Goal: Information Seeking & Learning: Learn about a topic

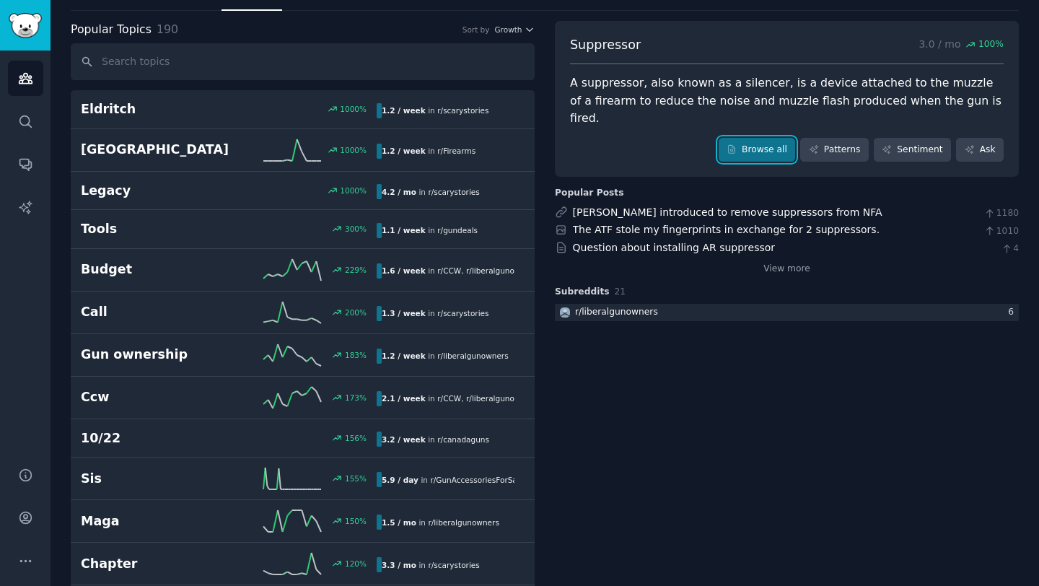
scroll to position [66, 0]
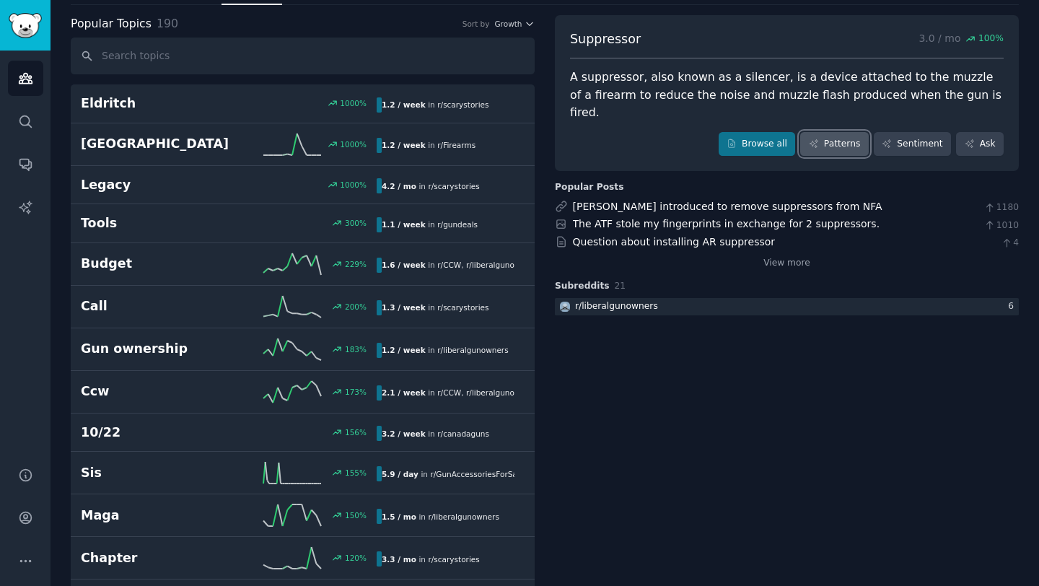
click at [813, 139] on icon at bounding box center [814, 144] width 10 height 10
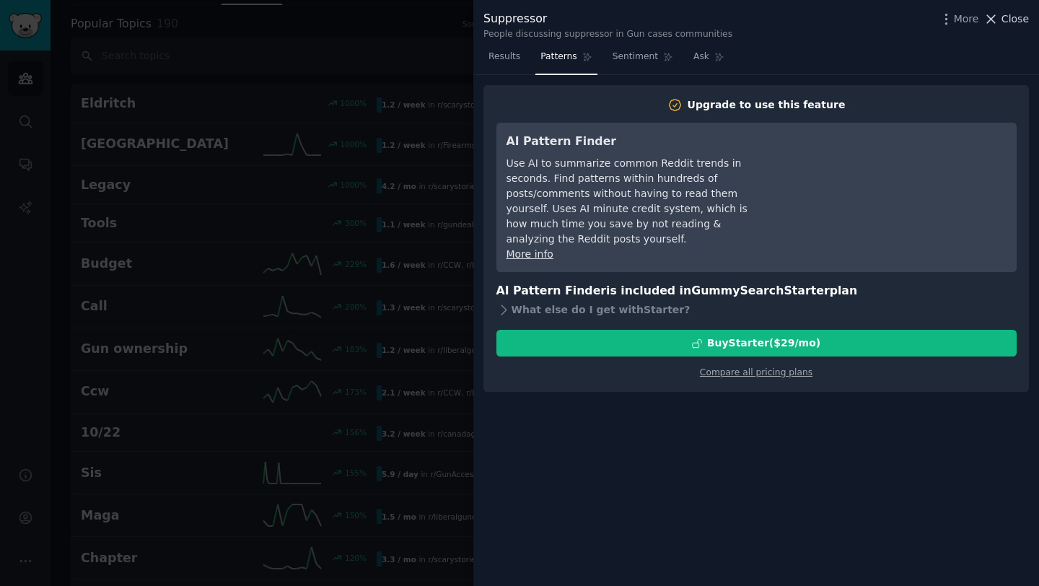
click at [994, 21] on icon at bounding box center [991, 19] width 15 height 15
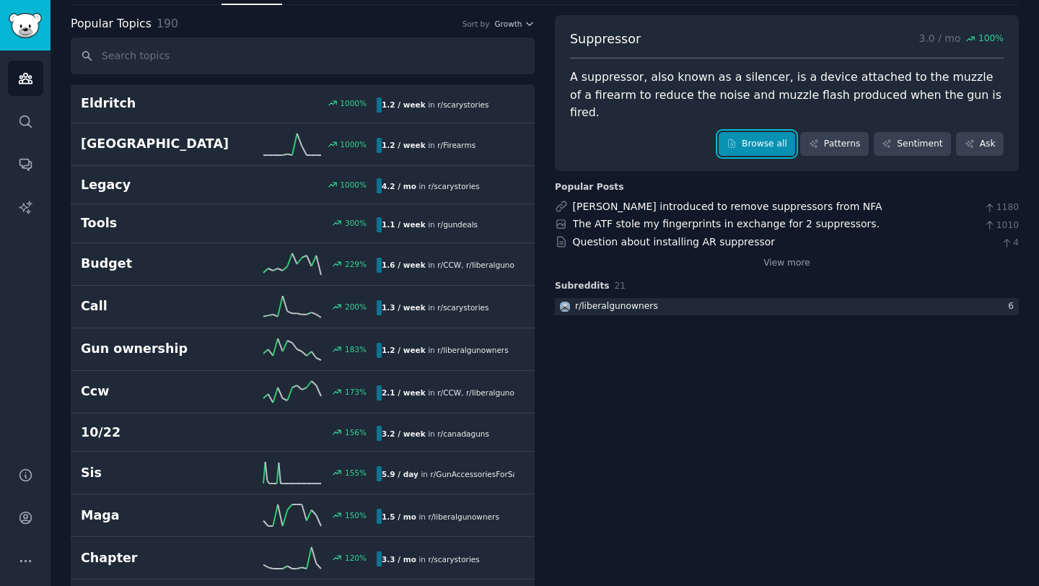
click at [736, 140] on icon at bounding box center [732, 144] width 6 height 8
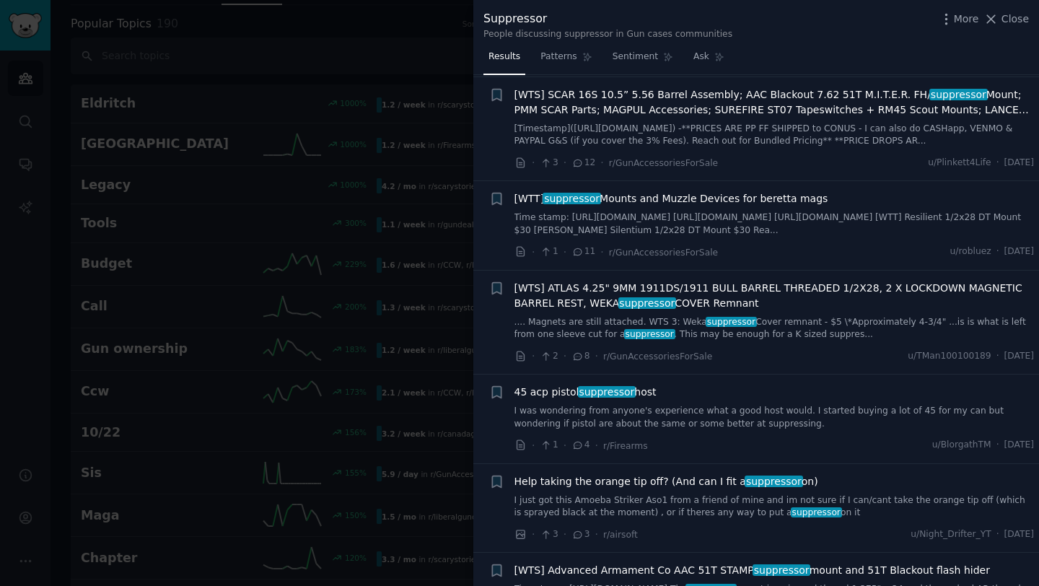
scroll to position [122, 0]
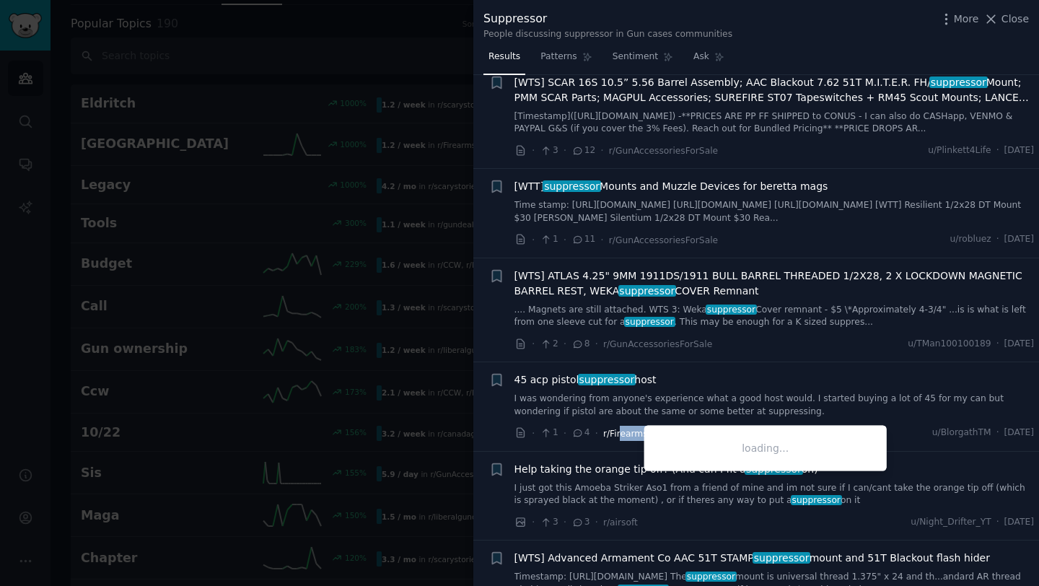
drag, startPoint x: 653, startPoint y: 432, endPoint x: 616, endPoint y: 433, distance: 36.8
click at [616, 433] on div "· 1 · 4 · r/Firearms u/BlorgathTM · [DATE]" at bounding box center [775, 433] width 520 height 15
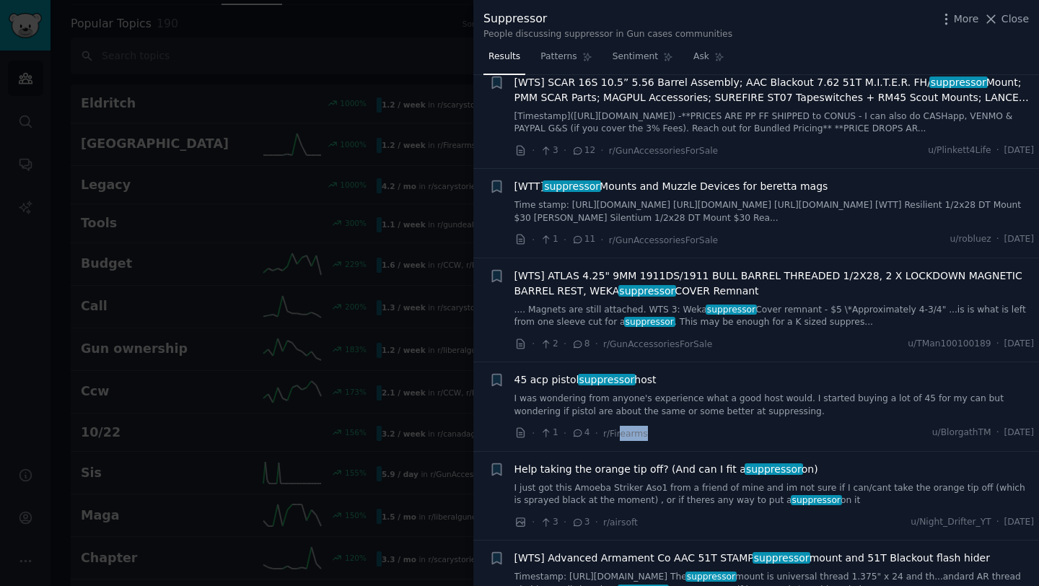
click at [746, 407] on link "I was wondering from anyone's experience what a good host would. I started buyi…" at bounding box center [775, 405] width 520 height 25
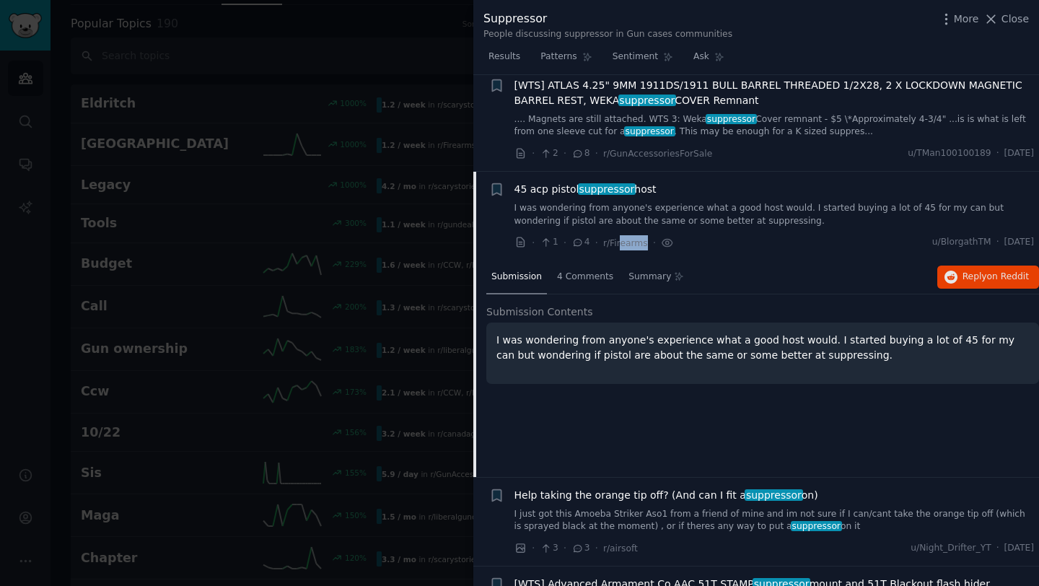
scroll to position [312, 0]
click at [585, 276] on span "4 Comments" at bounding box center [585, 277] width 56 height 13
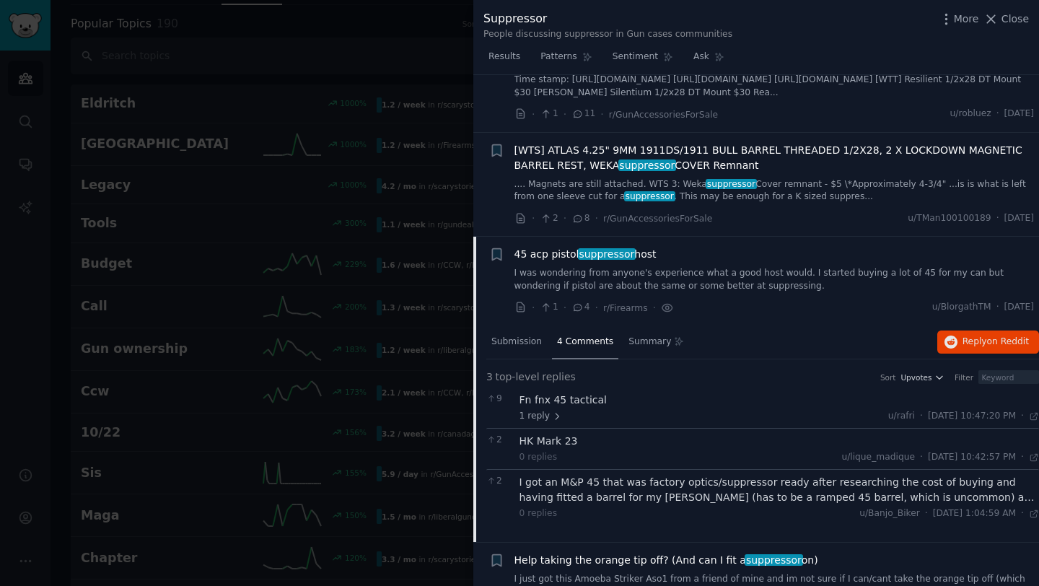
scroll to position [245, 0]
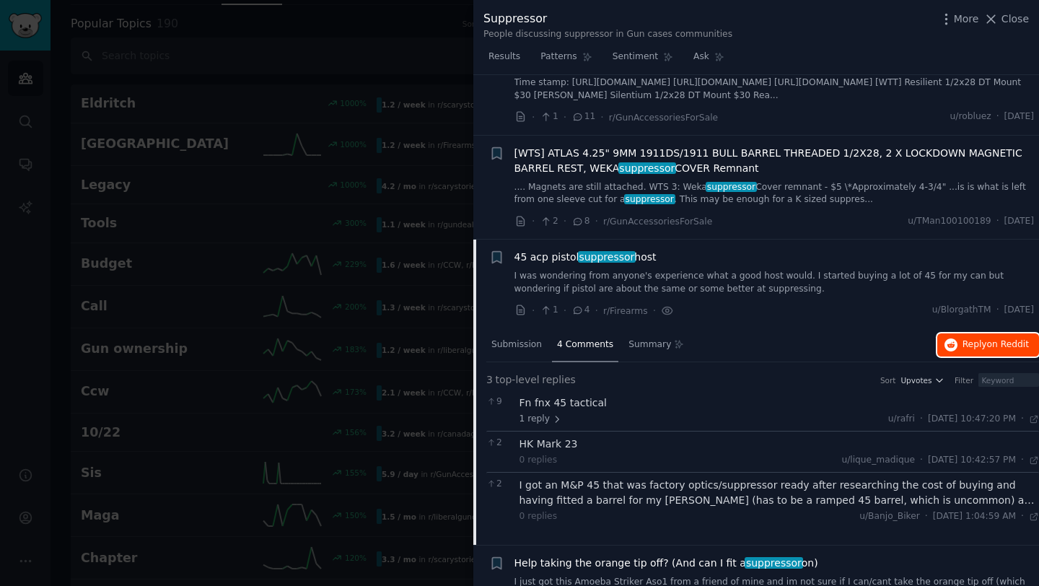
click at [999, 341] on span "on Reddit" at bounding box center [1008, 344] width 42 height 10
click at [998, 19] on icon at bounding box center [991, 19] width 15 height 15
click at [992, 19] on div "Suppressor 3.0 / mo 100 % A suppressor, also known as a silencer, is a device a…" at bounding box center [787, 93] width 464 height 157
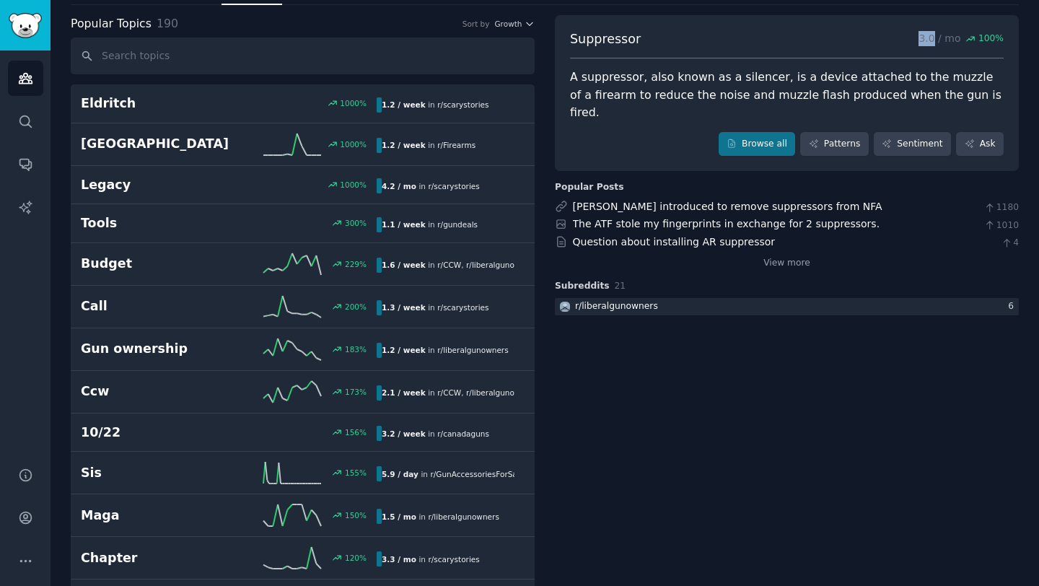
click at [992, 19] on div "Suppressor 3.0 / mo 100 % A suppressor, also known as a silencer, is a device a…" at bounding box center [787, 93] width 464 height 157
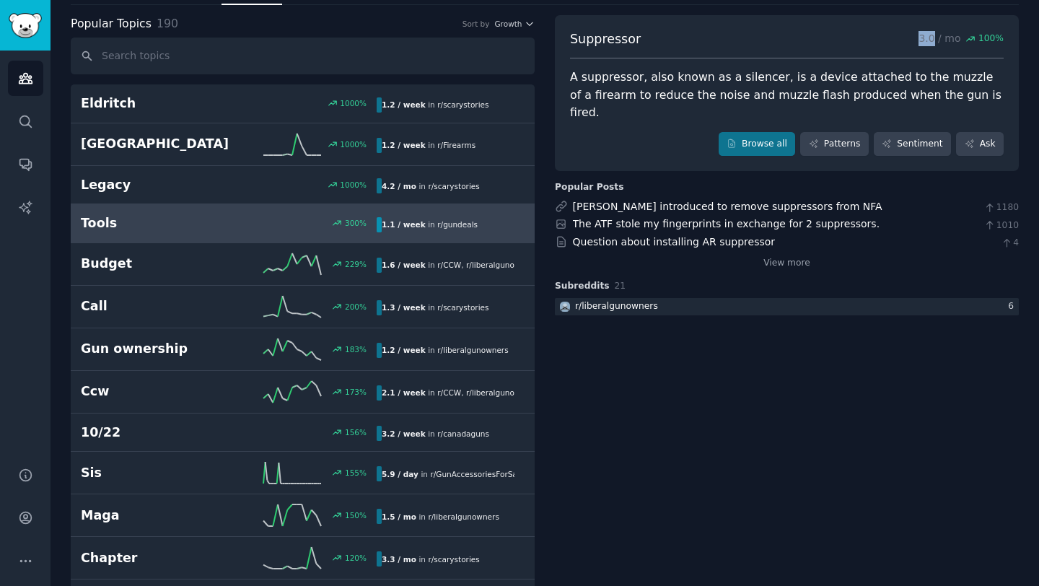
click at [148, 227] on h2 "Tools" at bounding box center [155, 223] width 148 height 18
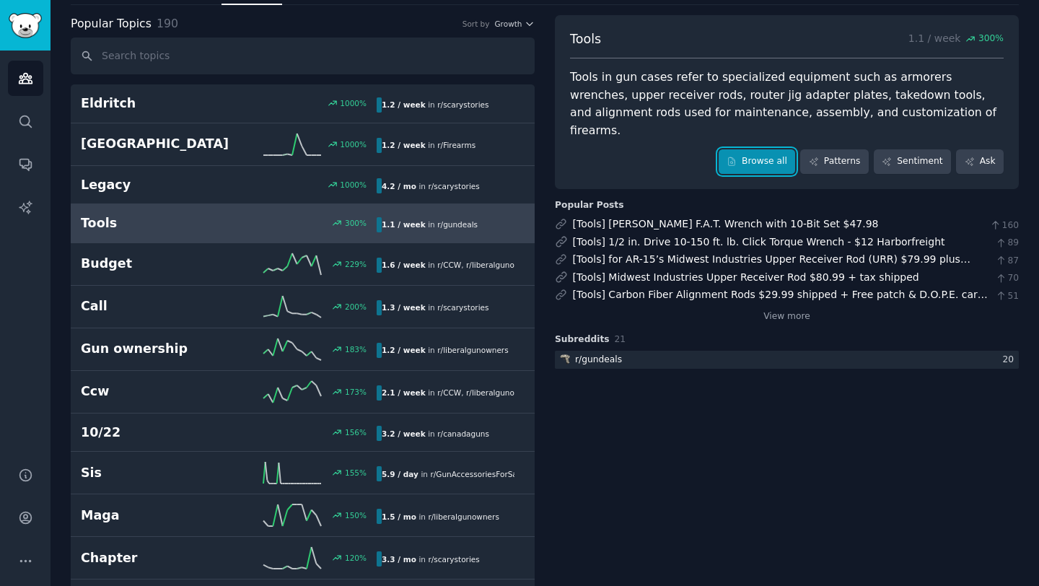
click at [763, 149] on link "Browse all" at bounding box center [757, 161] width 77 height 25
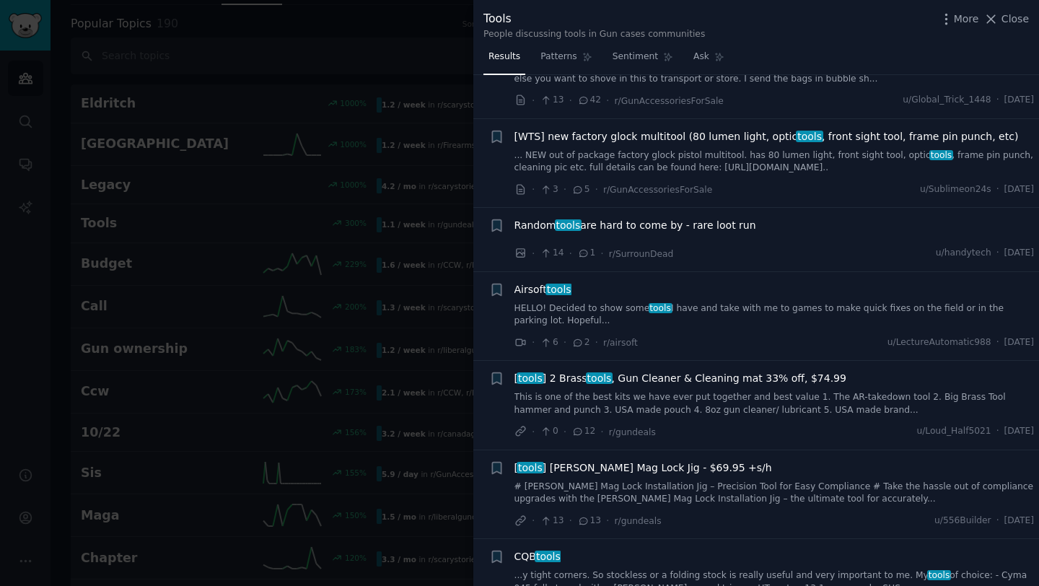
scroll to position [265, 0]
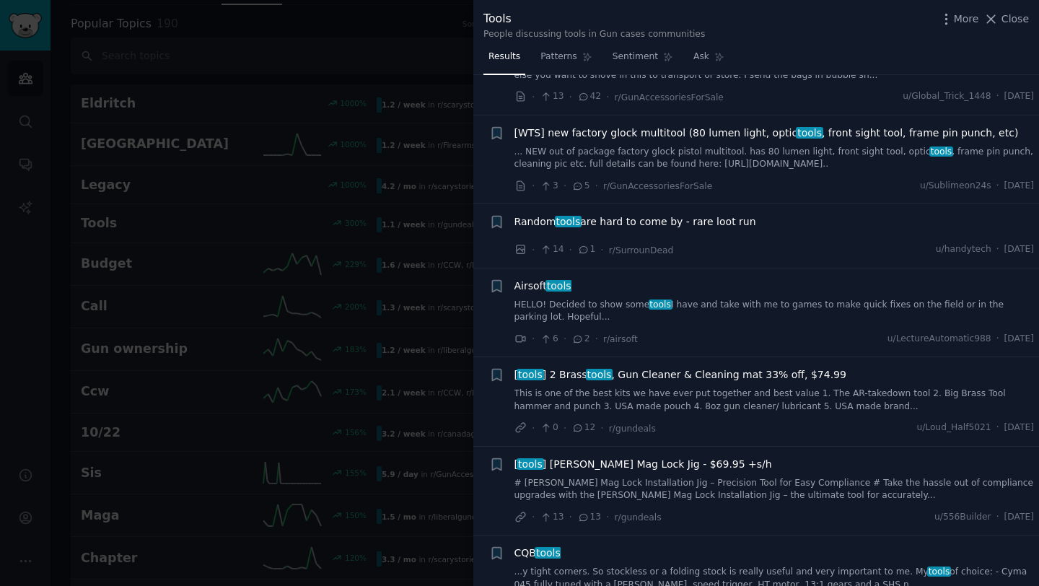
click at [583, 286] on div "Airsoft tools" at bounding box center [775, 286] width 520 height 15
click at [580, 341] on icon at bounding box center [578, 339] width 13 height 10
click at [972, 299] on link "HELLO! Decided to show some tools I have and take with me to games to make quic…" at bounding box center [775, 311] width 520 height 25
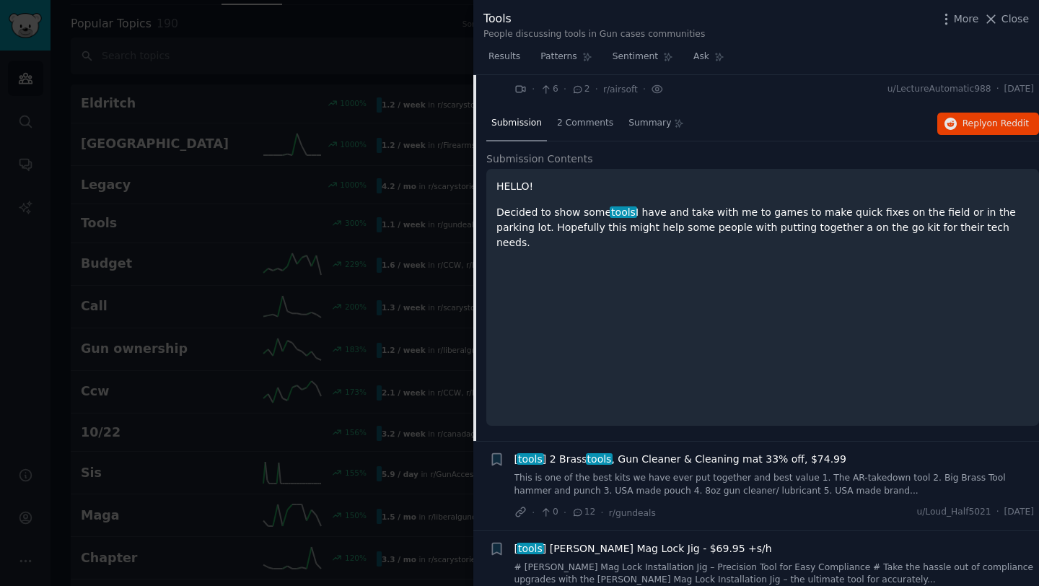
scroll to position [513, 0]
click at [964, 126] on span "Reply on Reddit" at bounding box center [996, 126] width 66 height 13
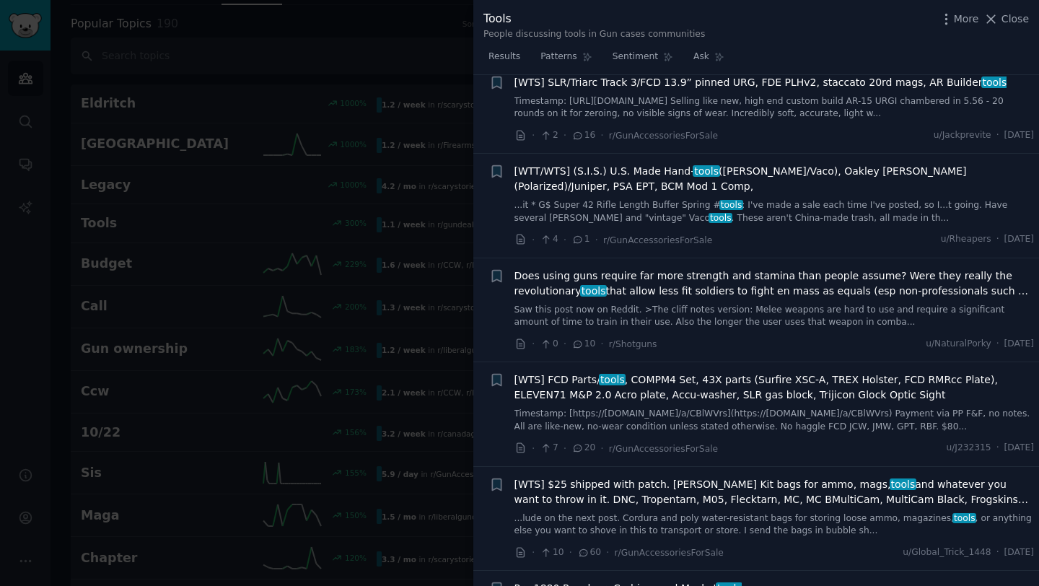
scroll to position [1402, 0]
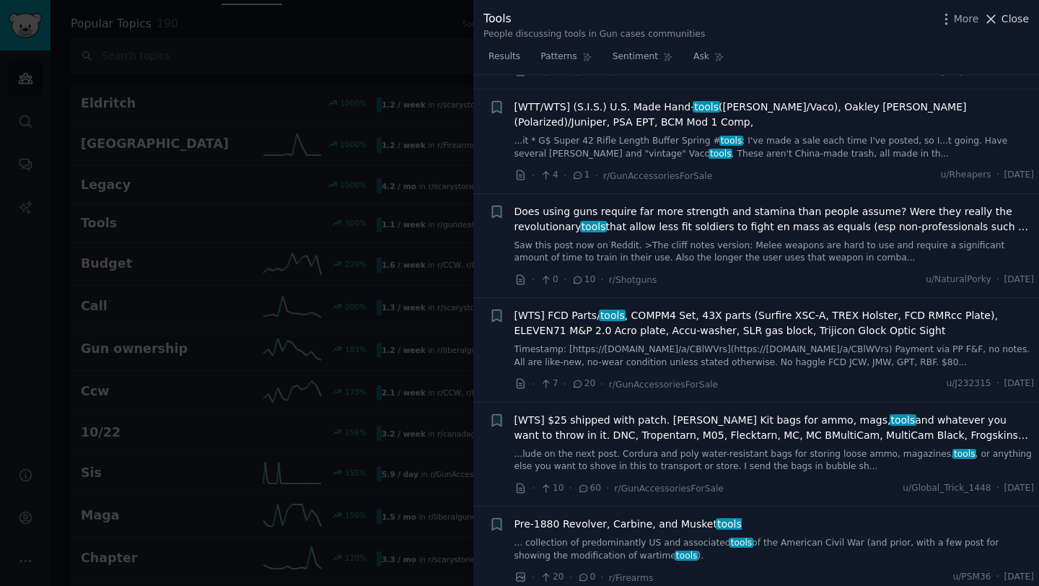
click at [998, 17] on icon at bounding box center [991, 19] width 15 height 15
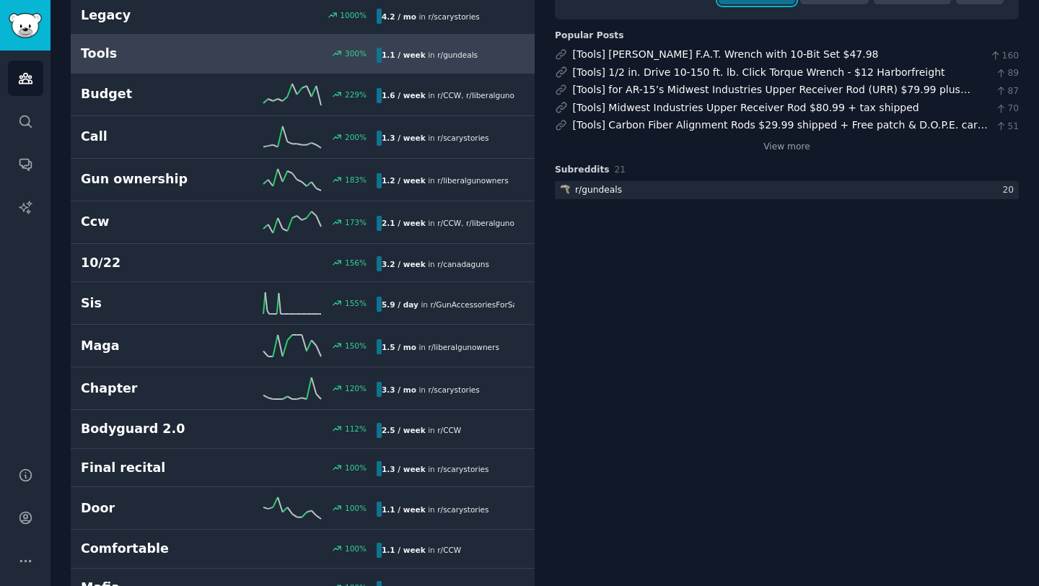
scroll to position [237, 0]
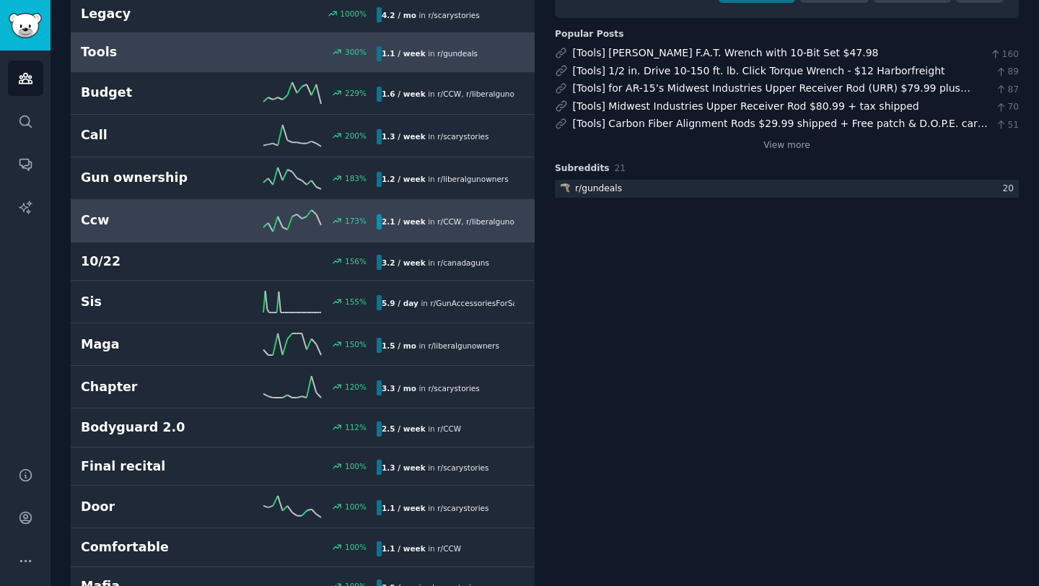
click at [254, 224] on div "173 %" at bounding box center [303, 221] width 148 height 22
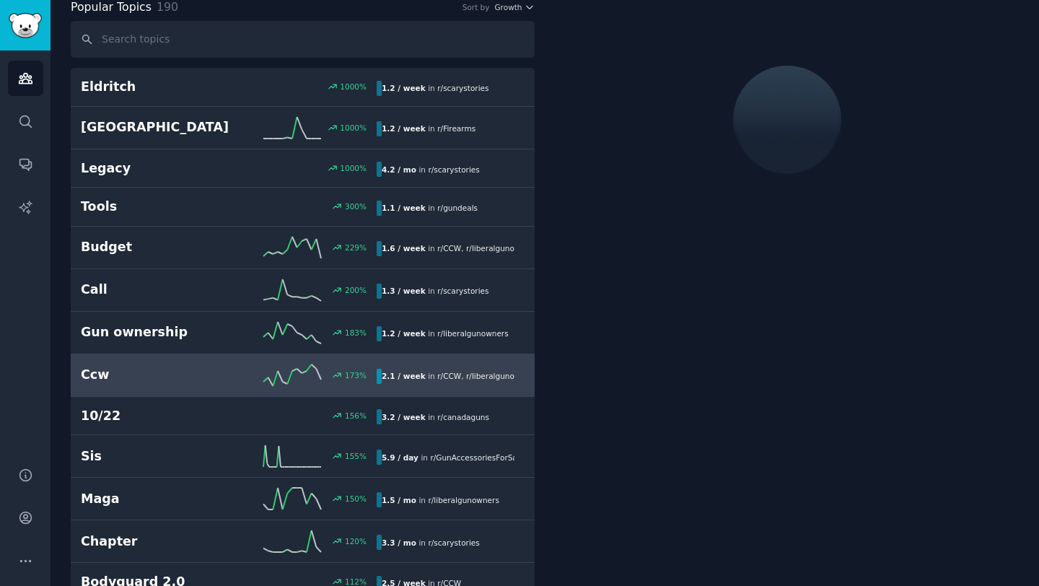
scroll to position [81, 0]
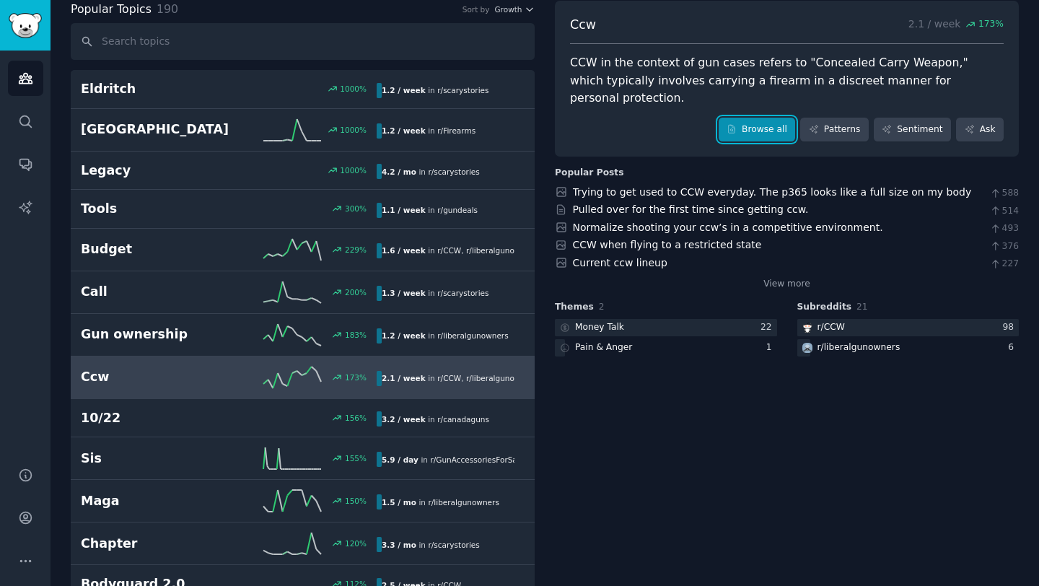
click at [763, 118] on link "Browse all" at bounding box center [757, 130] width 77 height 25
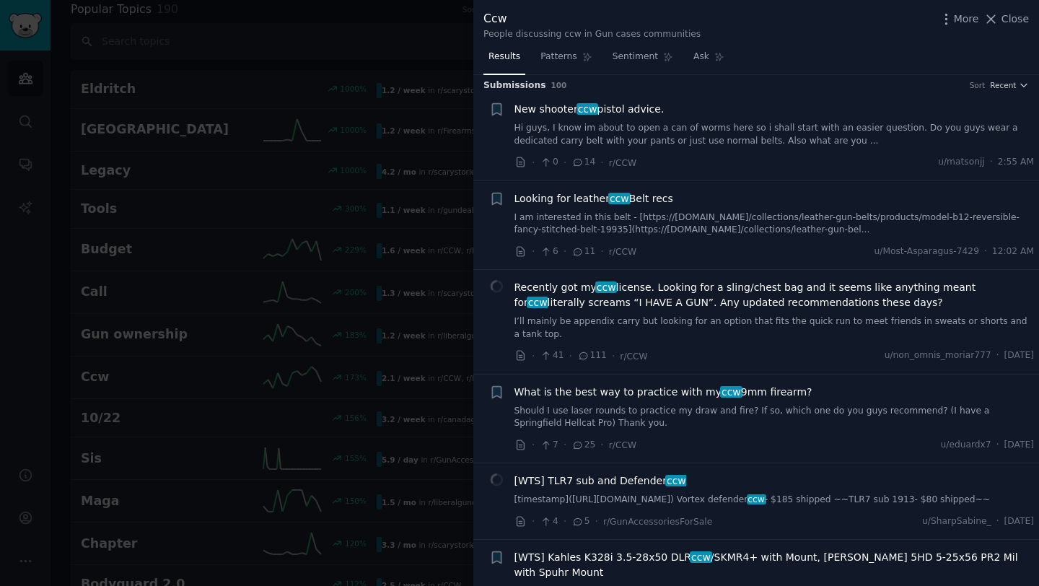
scroll to position [7, 0]
click at [863, 109] on div "New shooter ccw pistol advice." at bounding box center [775, 107] width 520 height 15
click at [707, 157] on div "· 0 · 14 · r/CCW u/matsonjj · 2:55 AM" at bounding box center [775, 161] width 520 height 15
click at [580, 162] on icon at bounding box center [578, 161] width 13 height 10
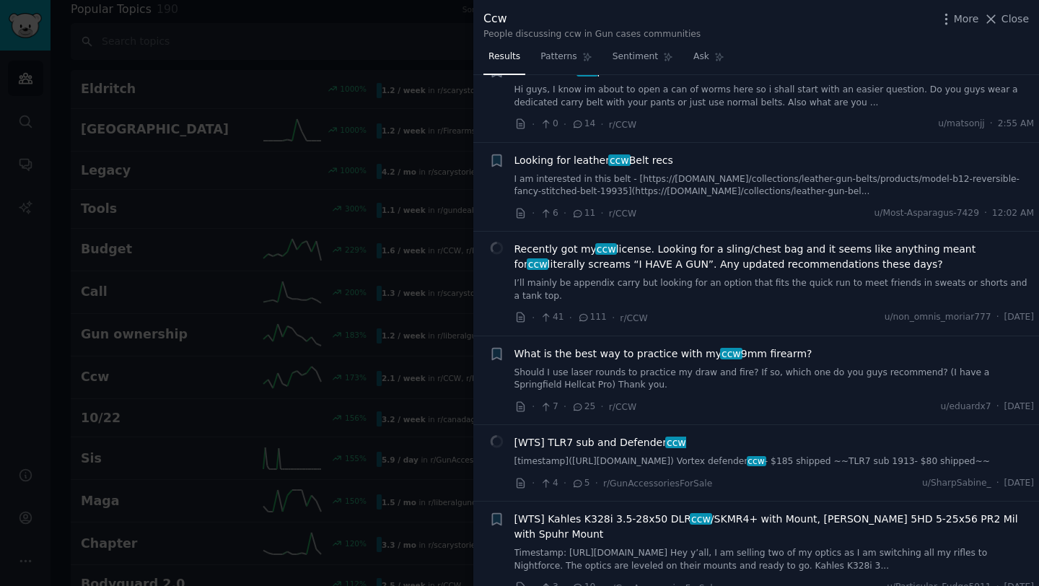
scroll to position [0, 0]
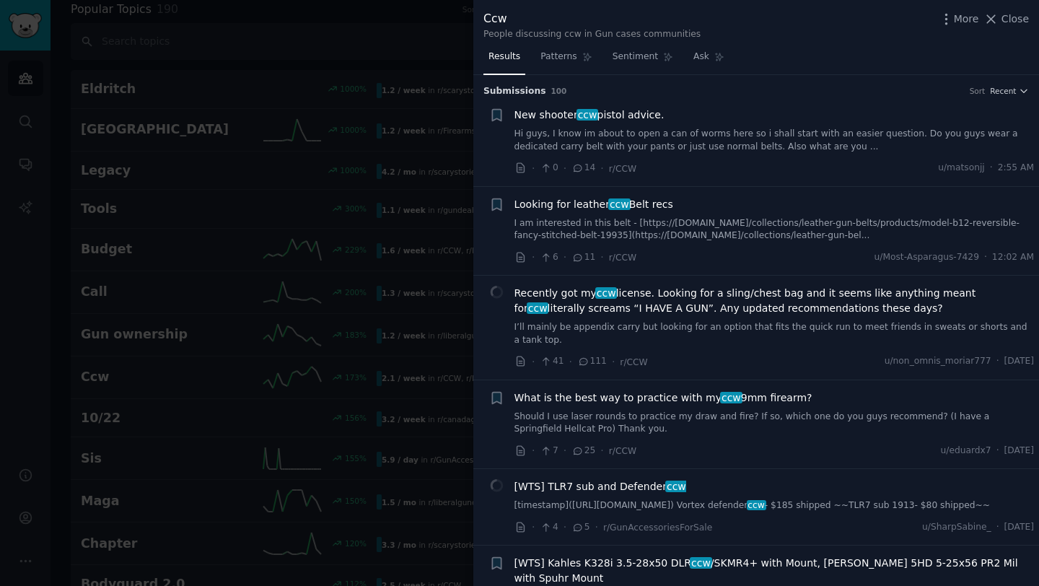
click at [645, 139] on link "Hi guys, I know im about to open a can of worms here so i shall start with an e…" at bounding box center [775, 140] width 520 height 25
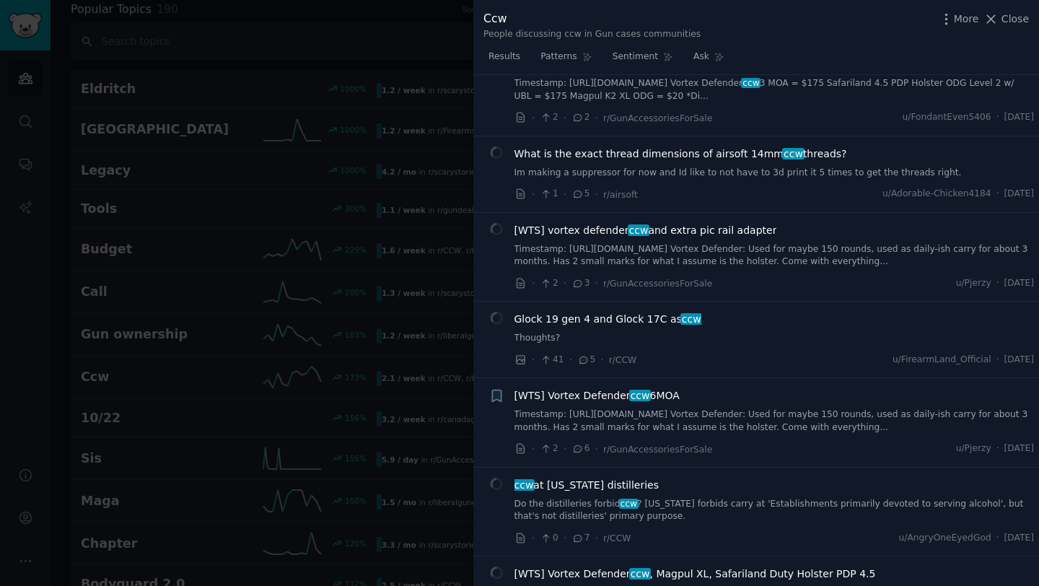
scroll to position [1569, 0]
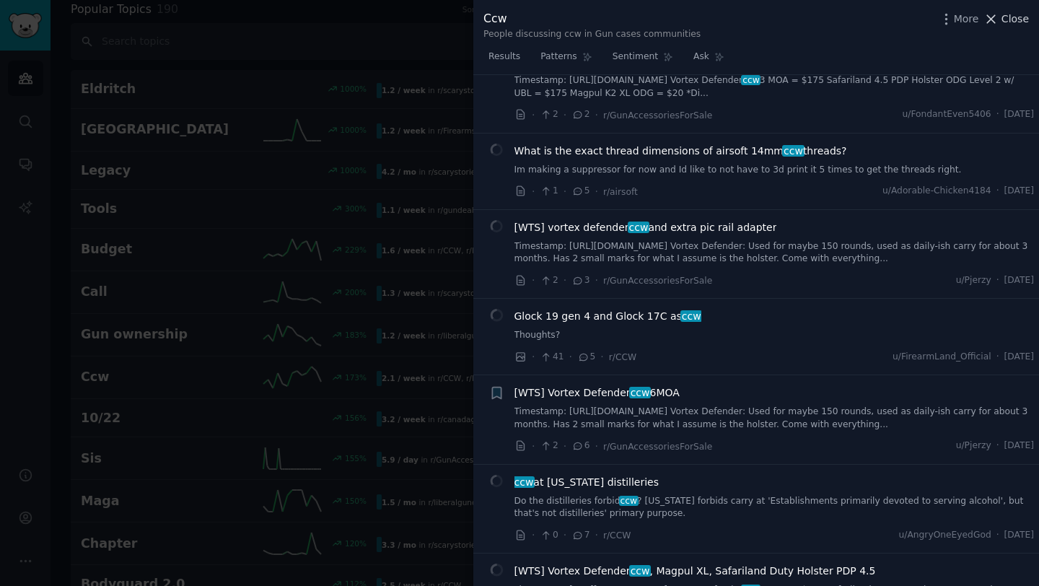
click at [991, 19] on icon at bounding box center [991, 19] width 15 height 15
